Goal: Task Accomplishment & Management: Use online tool/utility

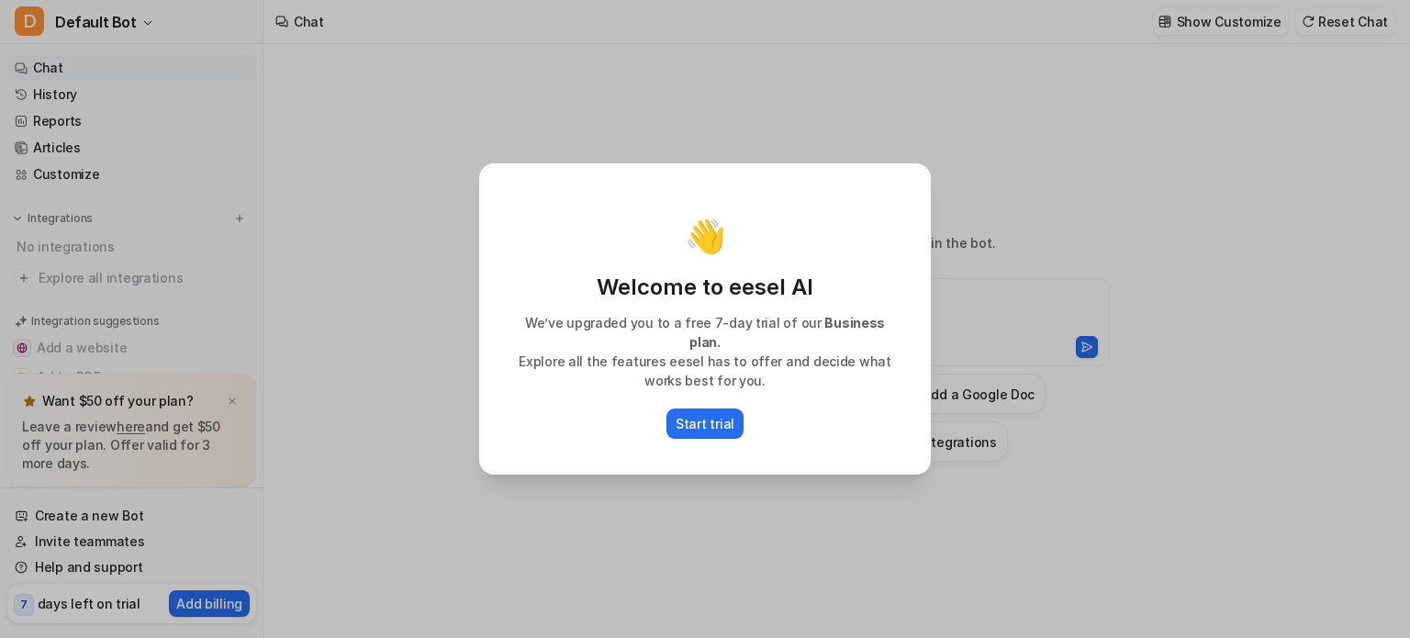
type textarea "**********"
click at [957, 491] on div "👋 Welcome to eesel AI We’ve upgraded you to a free 7-day trial of our Business …" at bounding box center [705, 319] width 1410 height 638
click at [672, 422] on button "Start trial" at bounding box center [705, 424] width 77 height 30
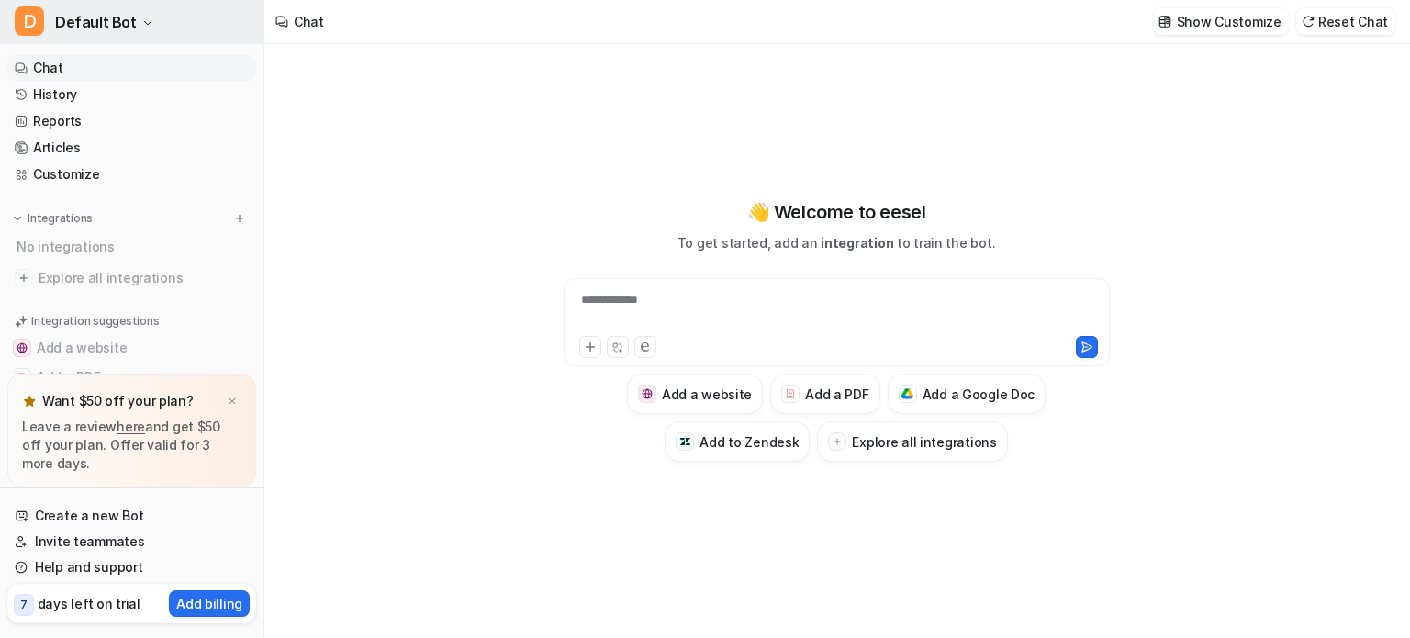
click at [136, 8] on button "D Default Bot" at bounding box center [132, 22] width 264 height 44
click at [138, 6] on button "D Default Bot" at bounding box center [132, 22] width 264 height 44
click at [129, 28] on button "D Default Bot" at bounding box center [132, 22] width 264 height 44
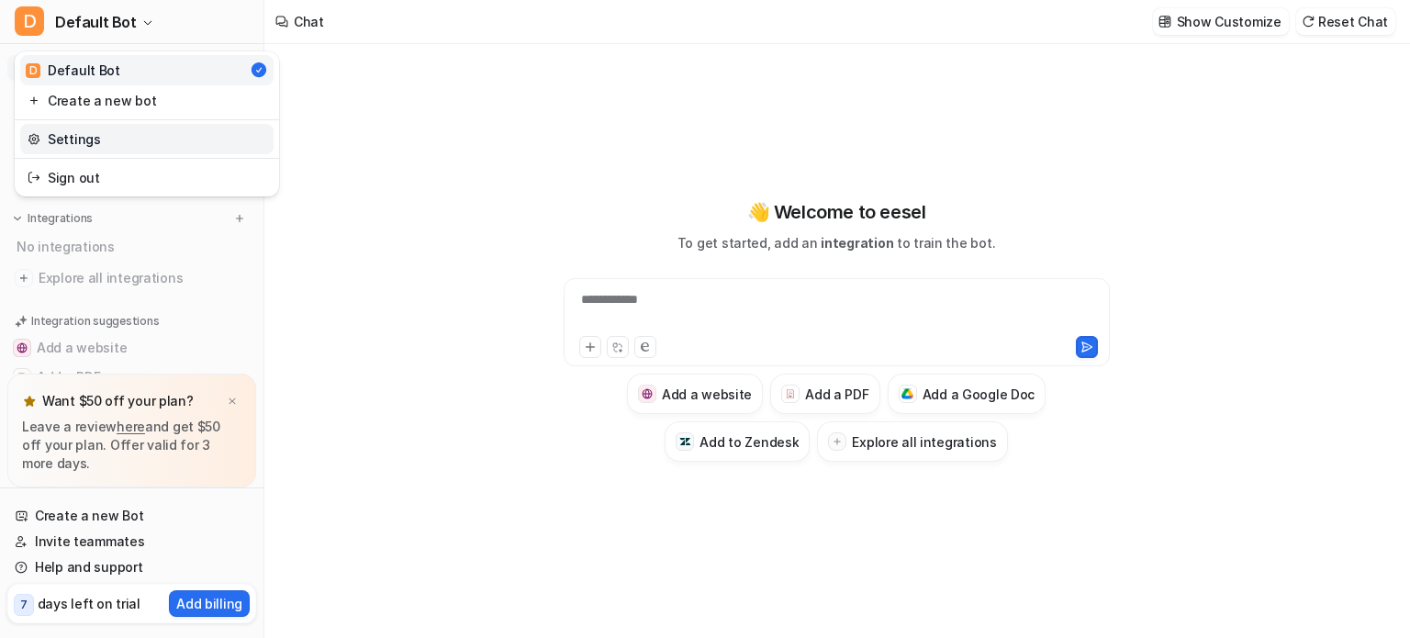
click at [114, 141] on link "Settings" at bounding box center [146, 139] width 253 height 30
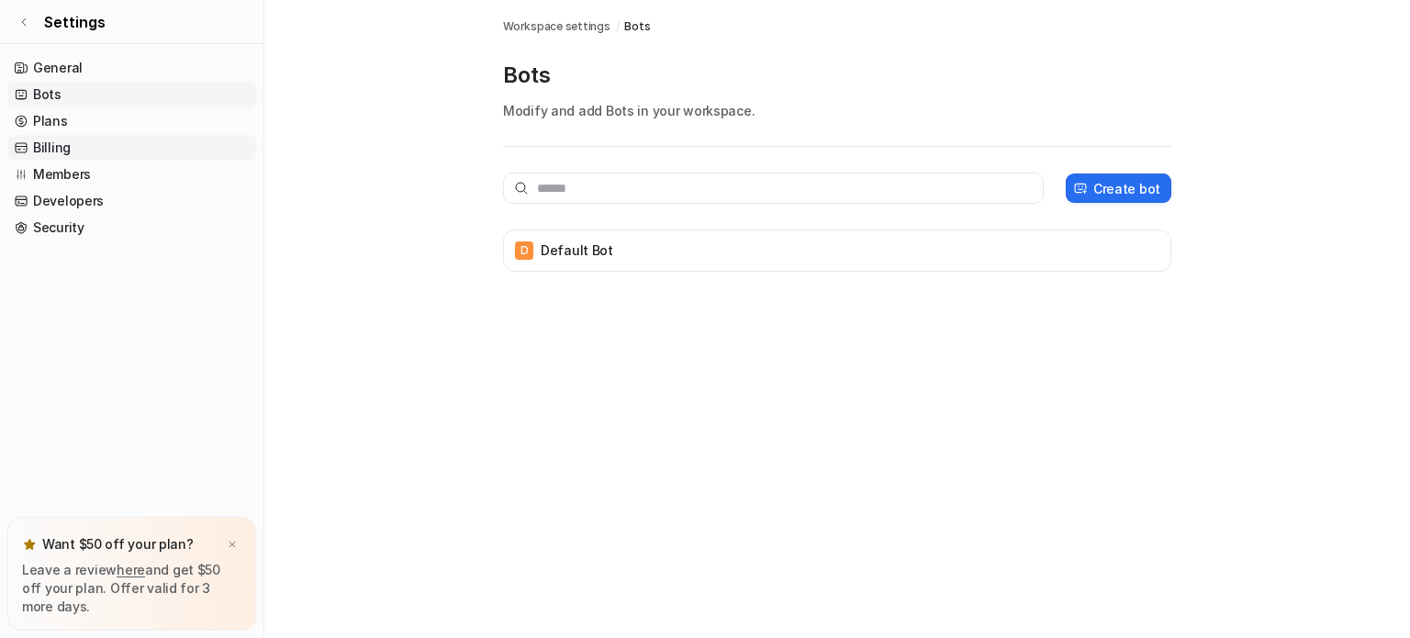
click at [70, 140] on link "Billing" at bounding box center [131, 148] width 249 height 26
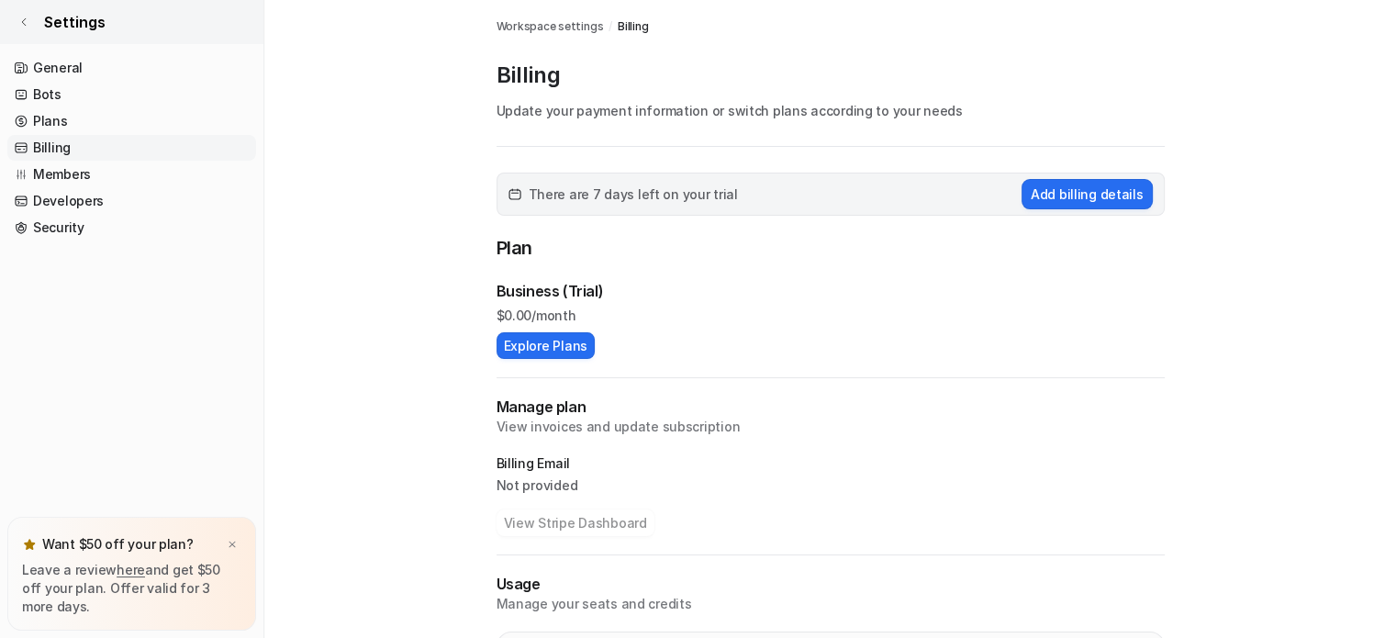
click at [94, 17] on span "Settings" at bounding box center [75, 22] width 62 height 22
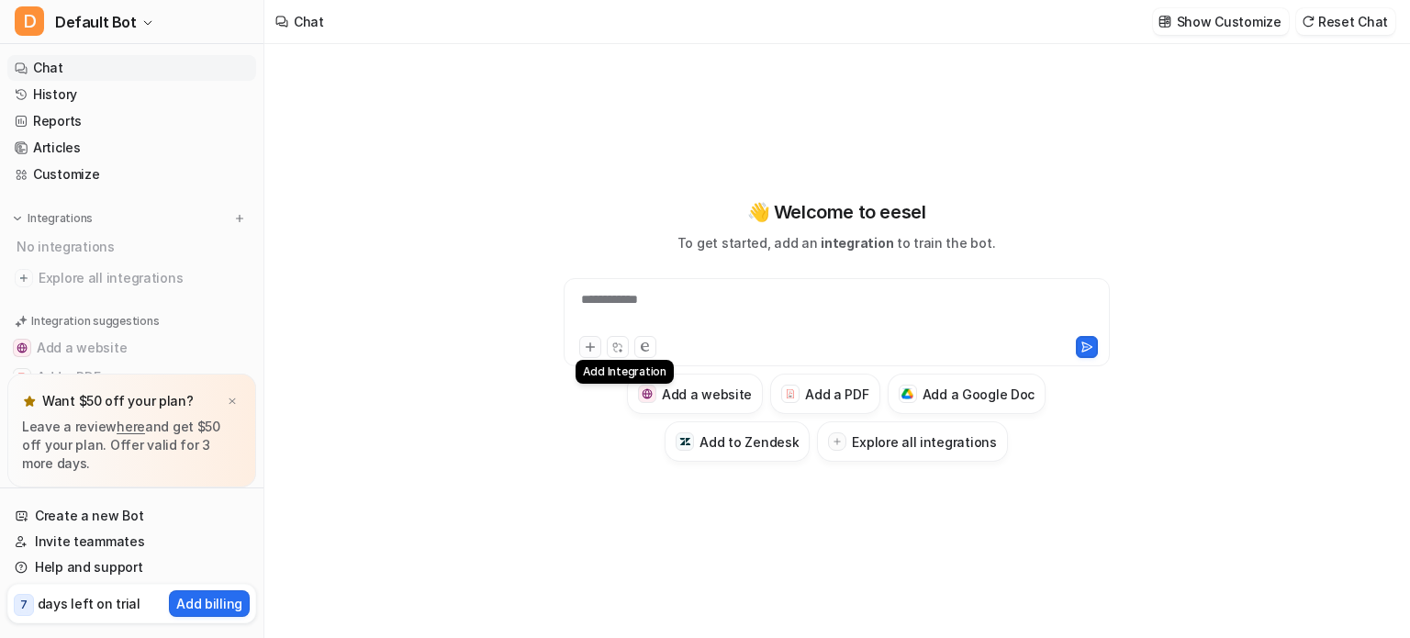
click at [588, 338] on button at bounding box center [590, 347] width 22 height 22
click at [588, 348] on icon at bounding box center [590, 347] width 8 height 8
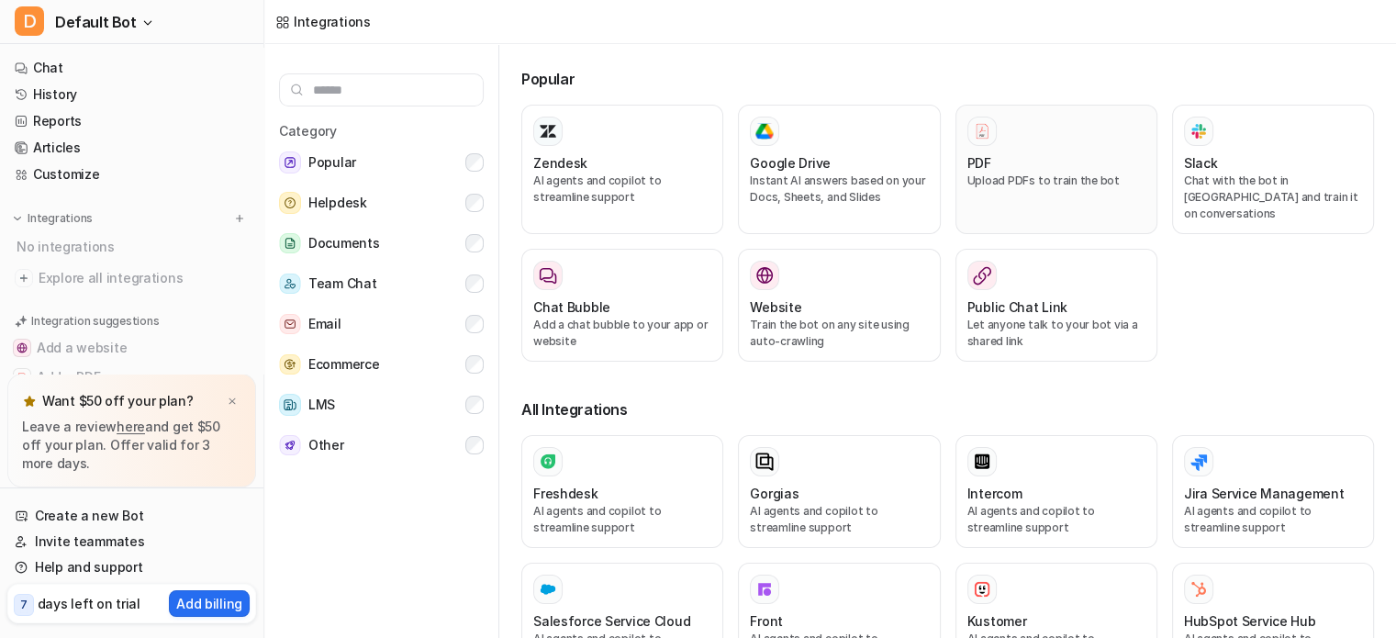
click at [984, 181] on p "Upload PDFs to train the bot" at bounding box center [1057, 181] width 178 height 17
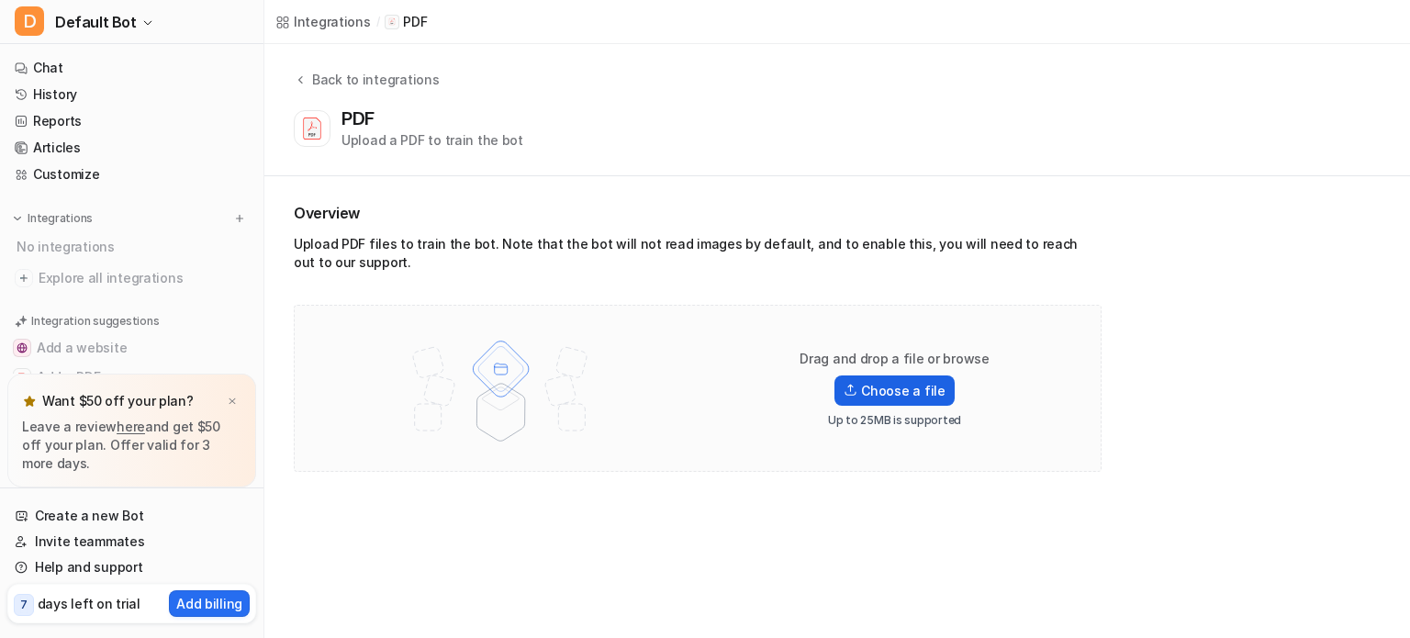
click at [874, 385] on label "Choose a file" at bounding box center [894, 391] width 119 height 30
click at [0, 0] on input "Choose a file" at bounding box center [0, 0] width 0 height 0
